Goal: Task Accomplishment & Management: Use online tool/utility

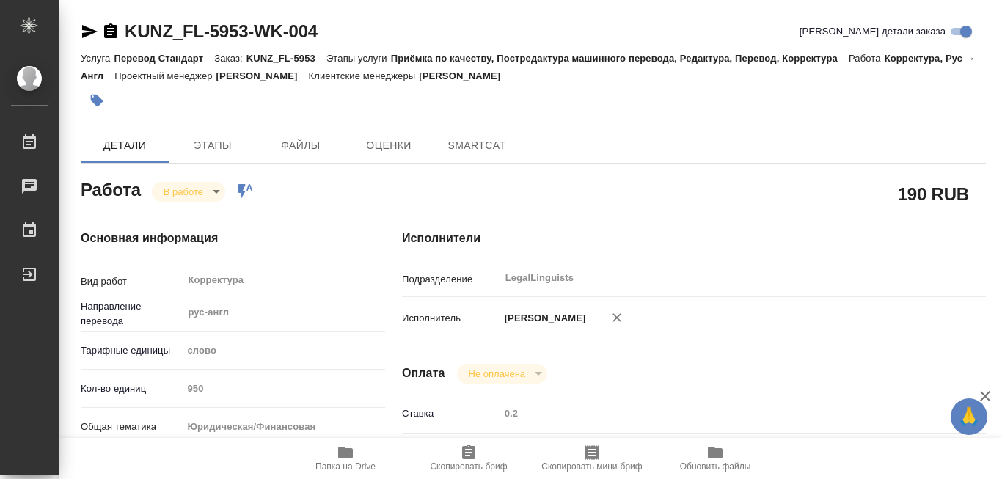
type textarea "x"
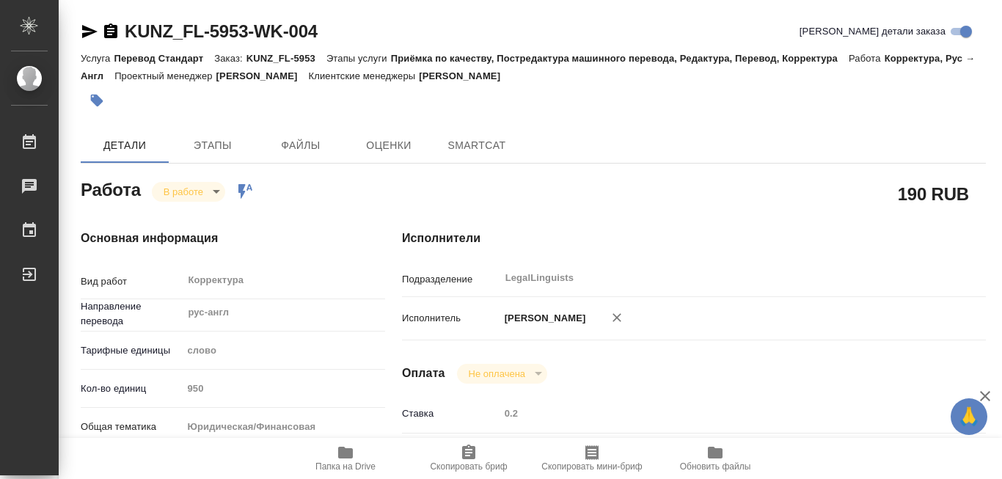
type textarea "x"
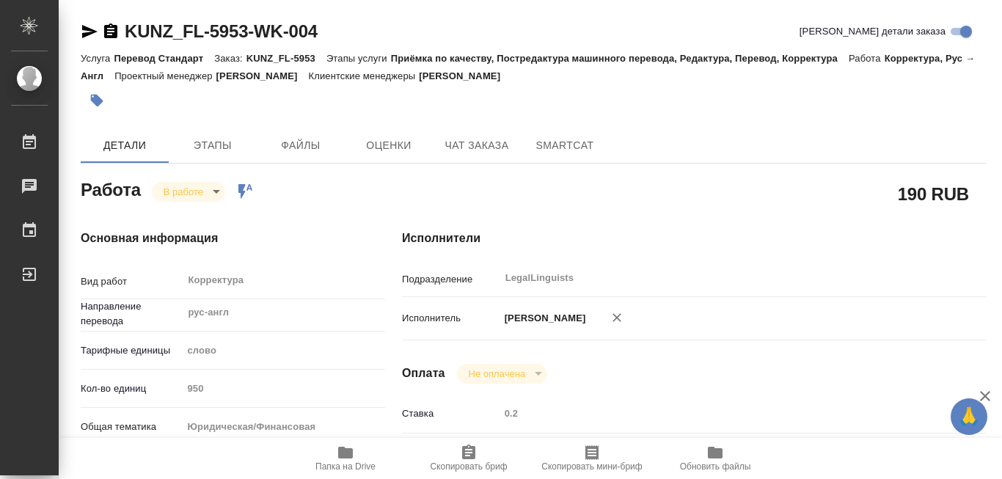
type textarea "x"
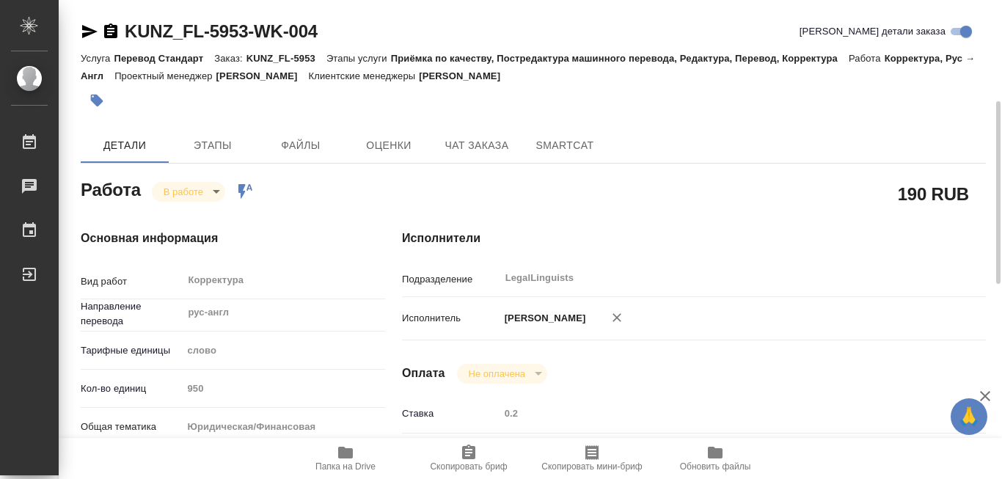
scroll to position [147, 0]
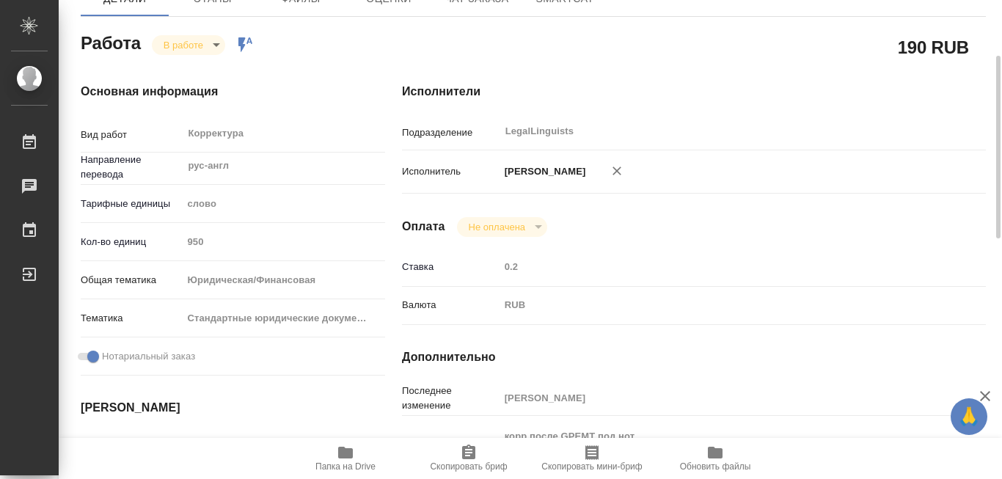
type textarea "x"
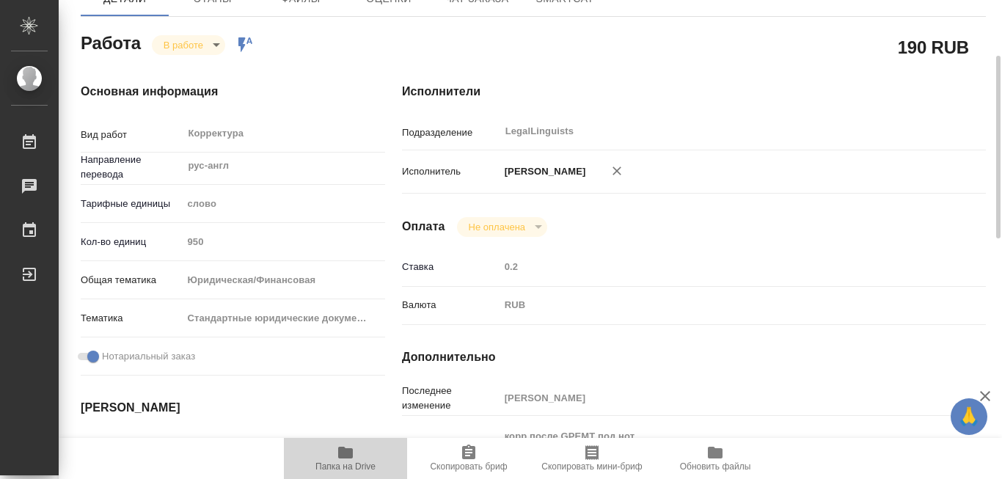
click at [342, 452] on icon "button" at bounding box center [345, 453] width 15 height 12
